Goal: Task Accomplishment & Management: Manage account settings

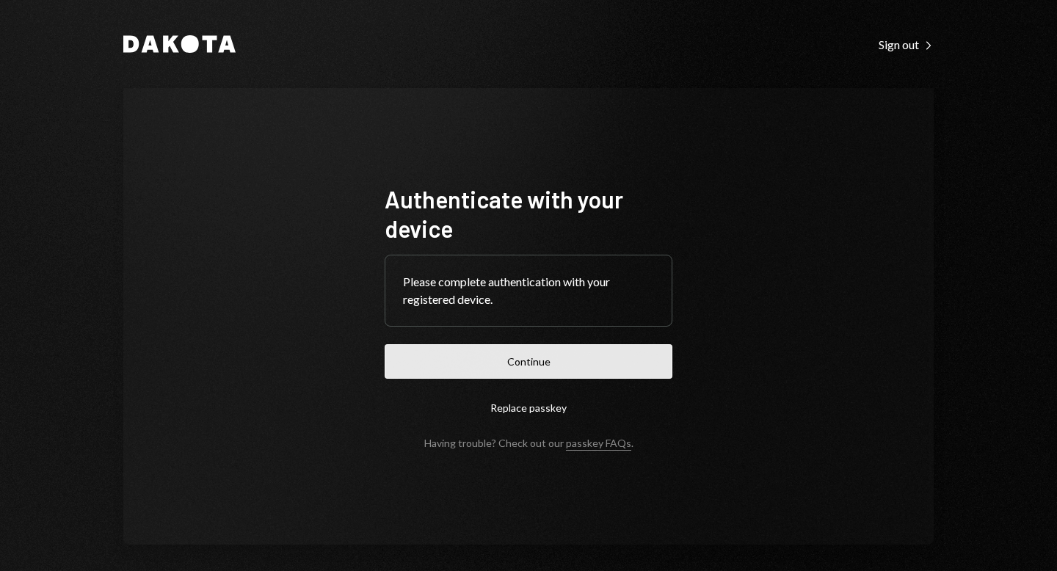
click at [534, 360] on button "Continue" at bounding box center [529, 361] width 288 height 34
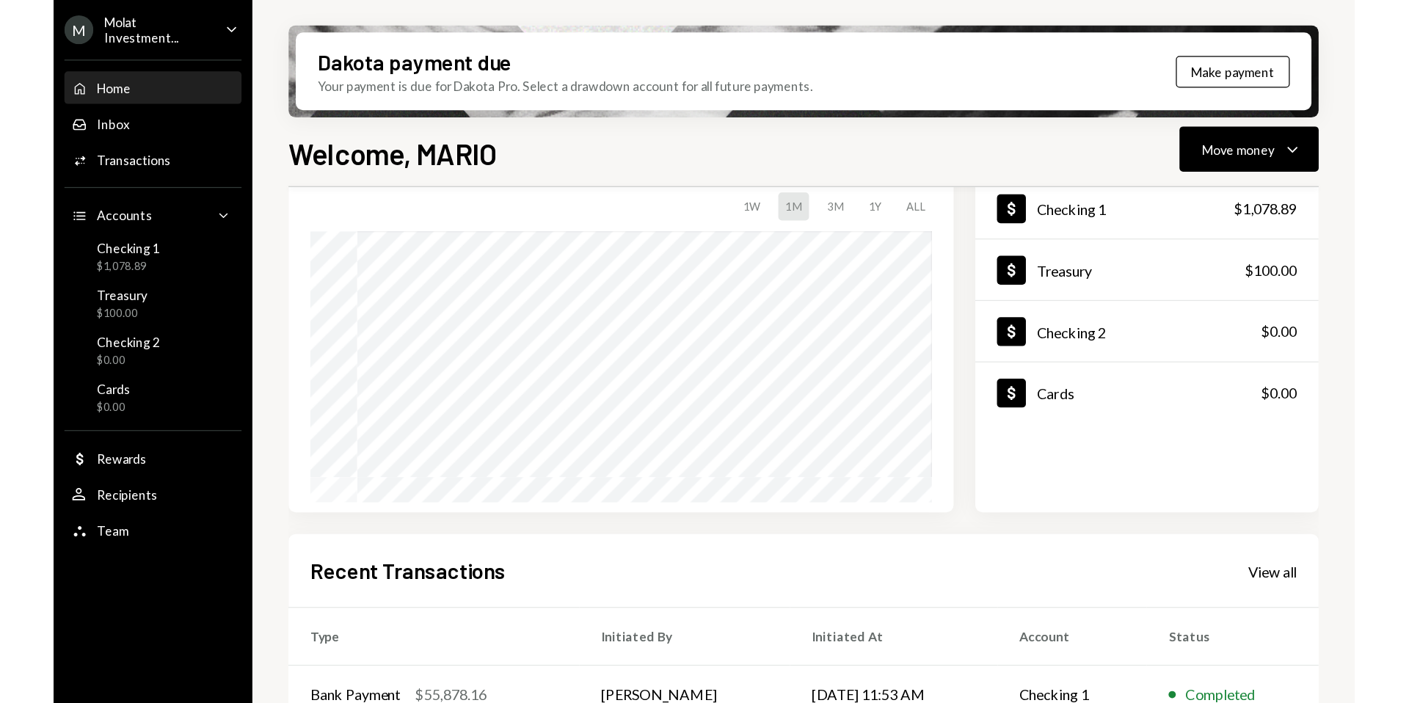
scroll to position [313, 0]
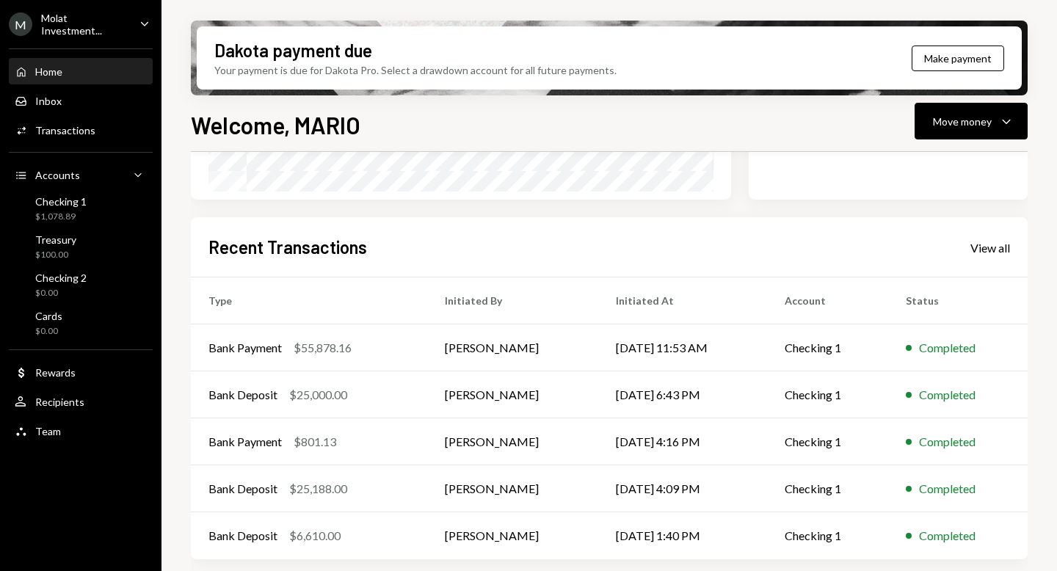
click at [81, 21] on div "Molat Investment..." at bounding box center [84, 24] width 87 height 25
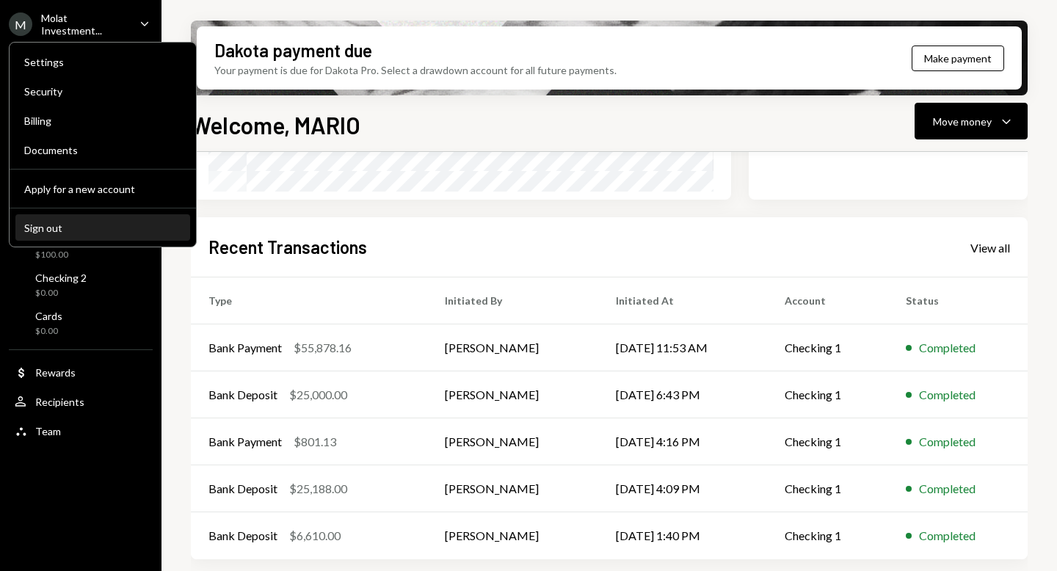
click at [73, 230] on div "Sign out" at bounding box center [102, 228] width 157 height 12
